Goal: Navigation & Orientation: Find specific page/section

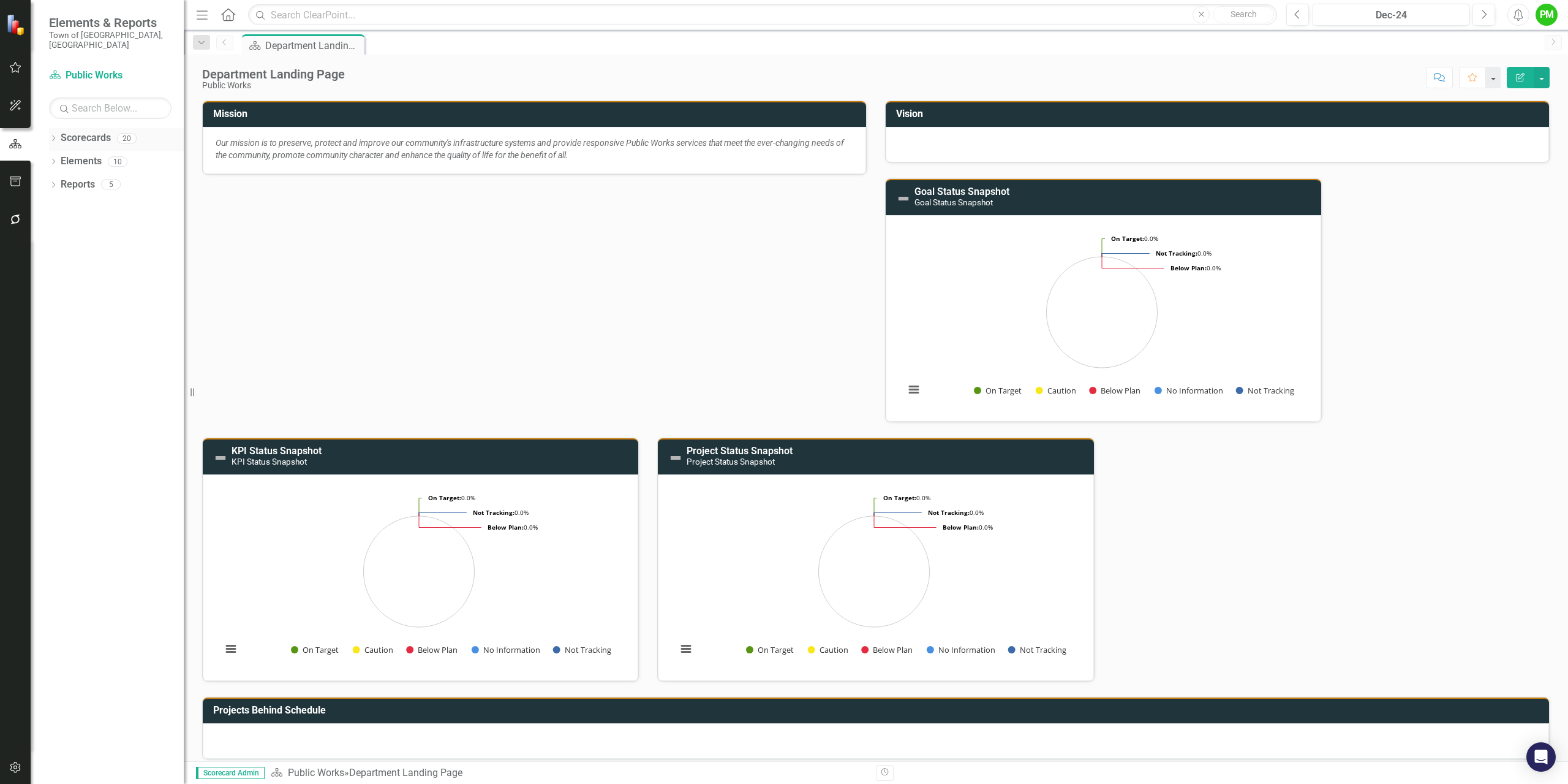
click at [79, 131] on link "Scorecards" at bounding box center [86, 138] width 50 height 14
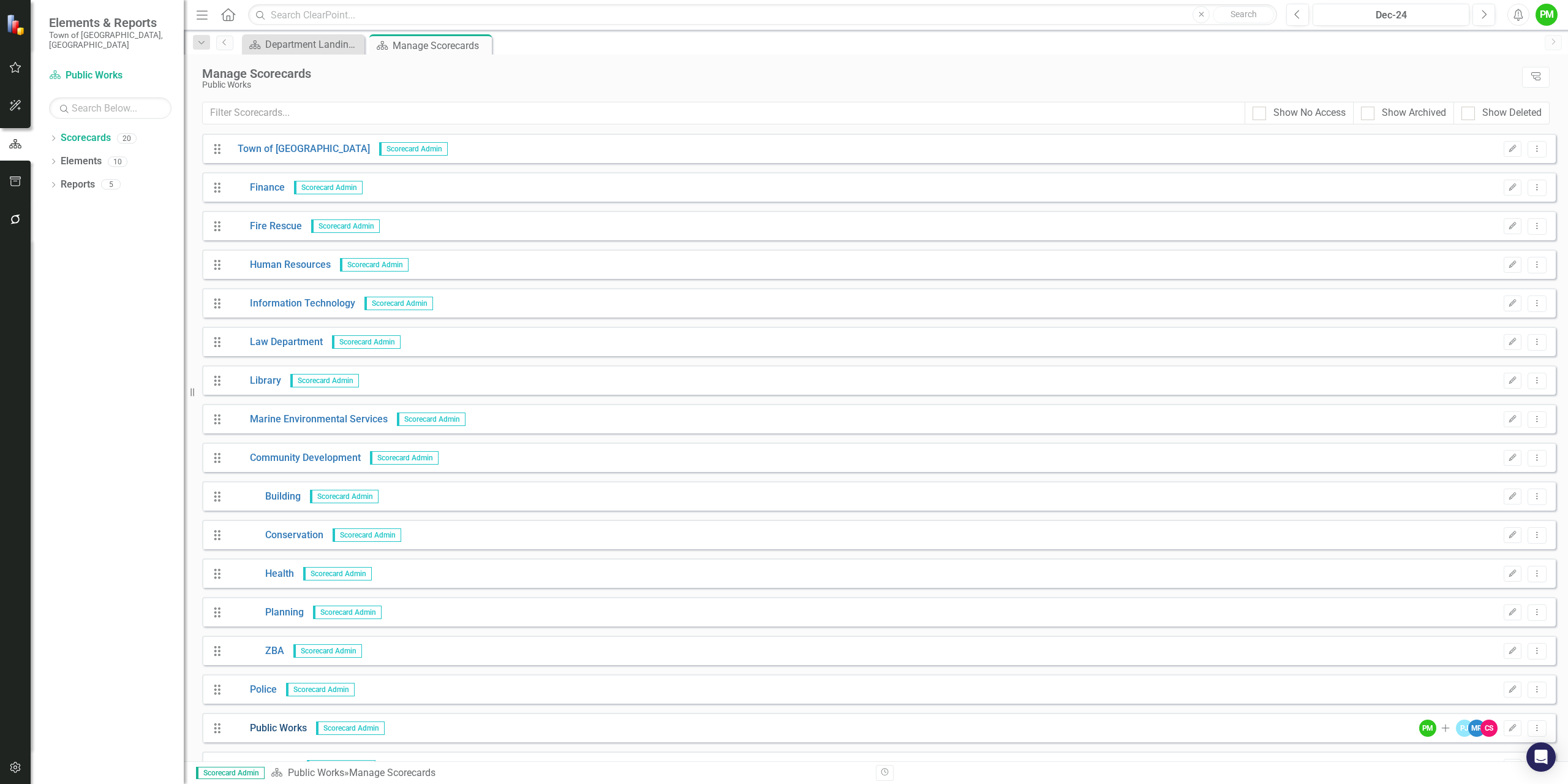
click at [267, 726] on link "Public Works" at bounding box center [268, 728] width 79 height 14
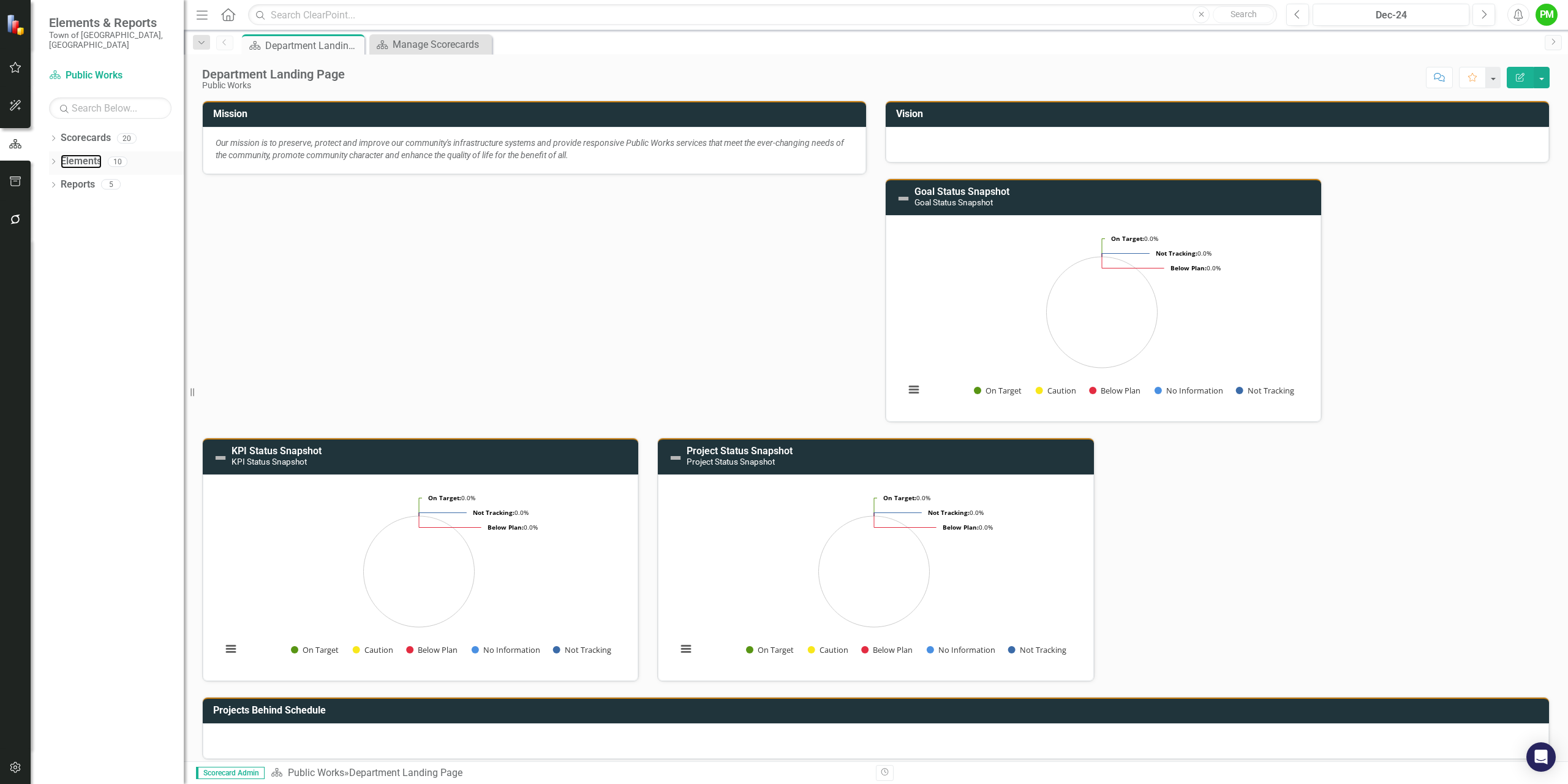
drag, startPoint x: 92, startPoint y: 152, endPoint x: 179, endPoint y: 160, distance: 87.4
click at [90, 155] on link "Elements" at bounding box center [82, 162] width 41 height 14
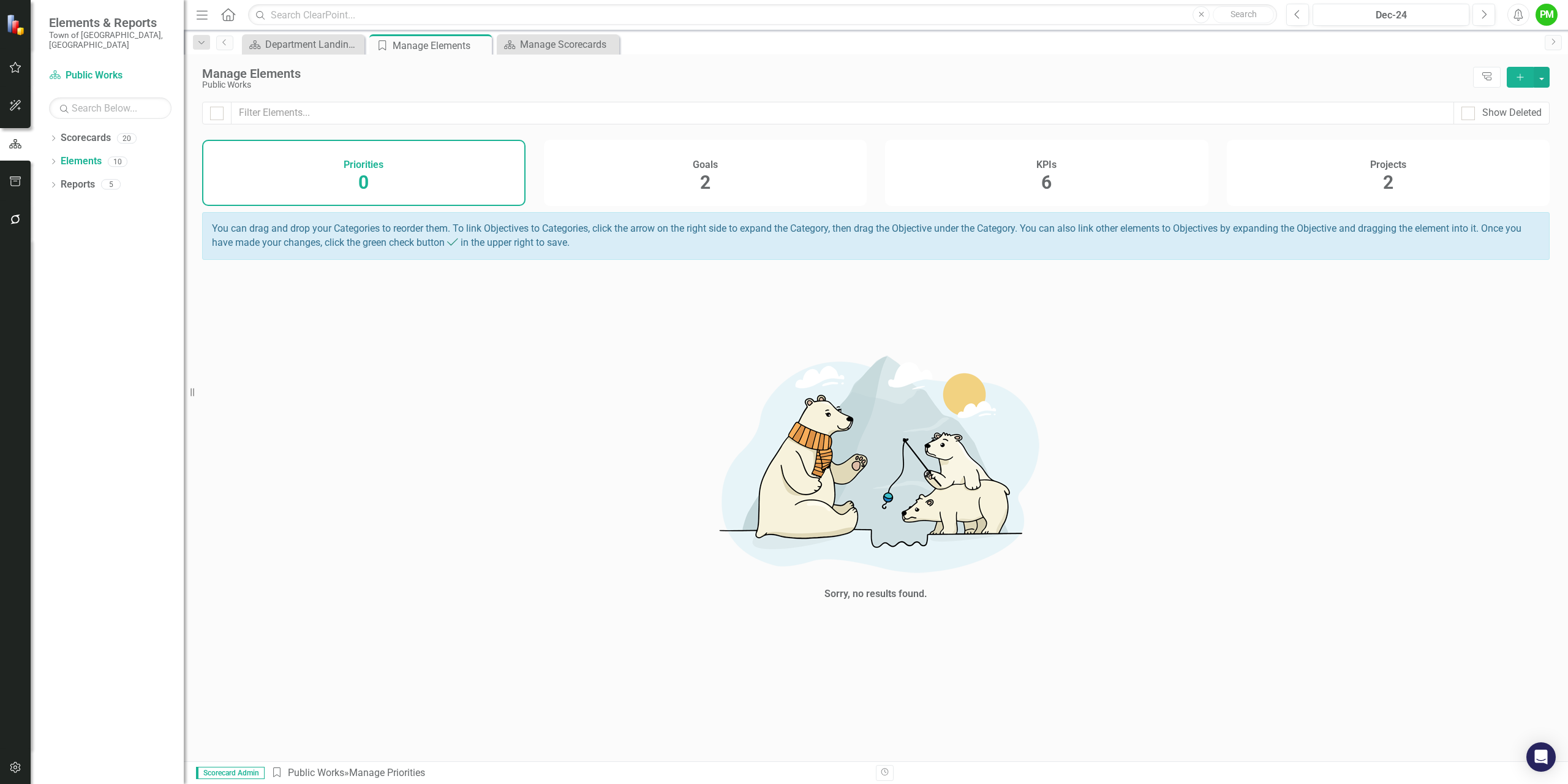
click at [1051, 184] on div "KPIs 6" at bounding box center [1046, 172] width 324 height 66
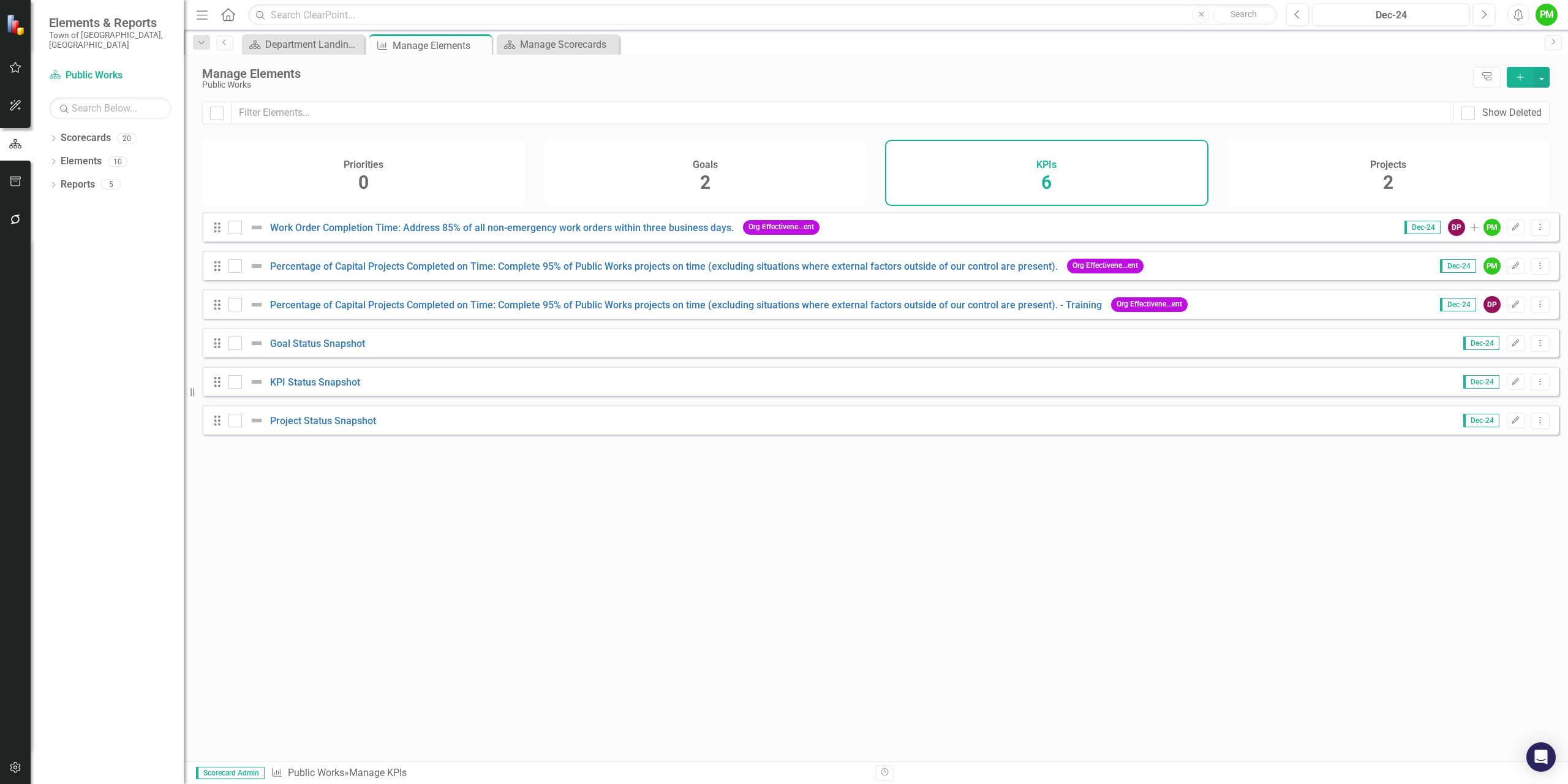
click at [708, 182] on span "2" at bounding box center [705, 182] width 11 height 22
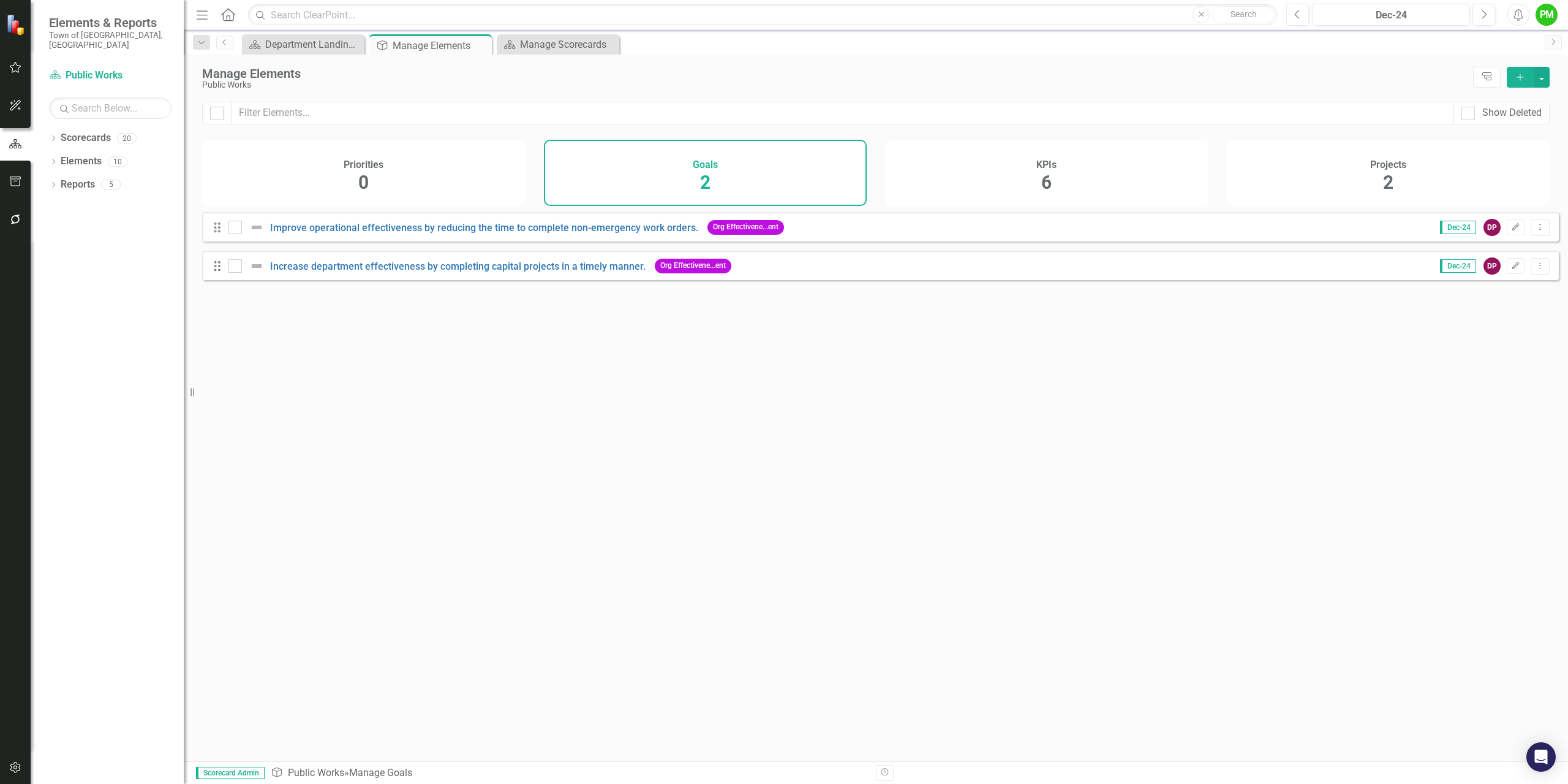
click at [450, 397] on div "Looks like you don't have any Goals set up yet. Why don't you add an Goal or le…" at bounding box center [880, 471] width 1356 height 518
